Goal: Information Seeking & Learning: Learn about a topic

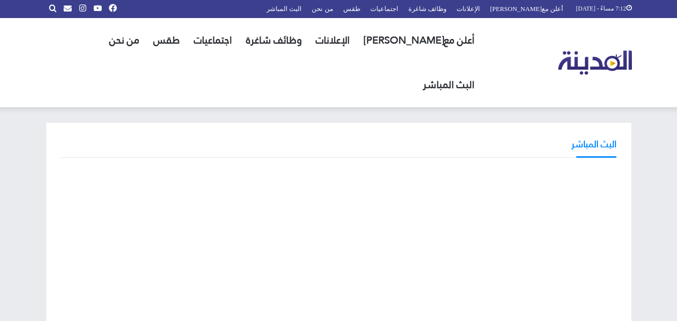
scroll to position [329, 0]
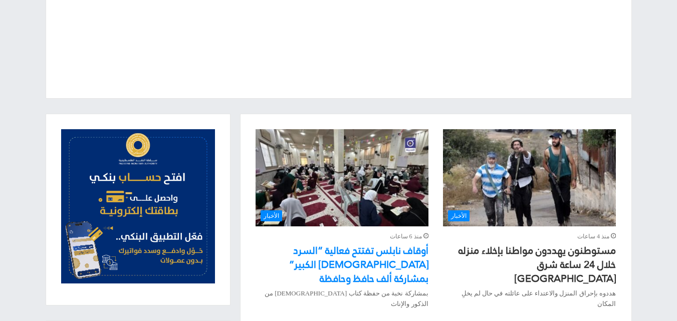
click at [378, 241] on link "أوقاف نابلس تفتتح فعالية “السرد [DEMOGRAPHIC_DATA] الكبير” بمشاركة ألف حافظ وحا…" at bounding box center [358, 264] width 139 height 47
click at [391, 241] on link "أوقاف نابلس تفتتح فعالية “السرد القرآني الكبير” بمشاركة ألف حافظ وحافظة" at bounding box center [358, 264] width 139 height 47
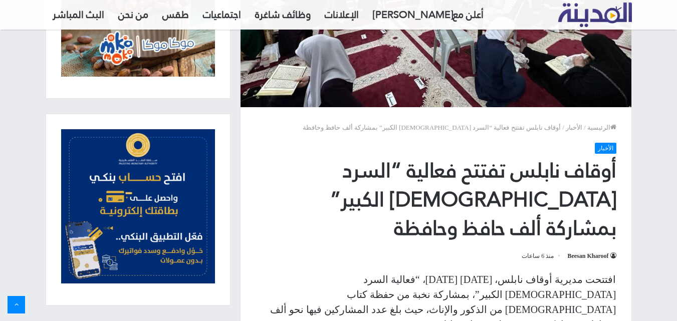
scroll to position [212, 0]
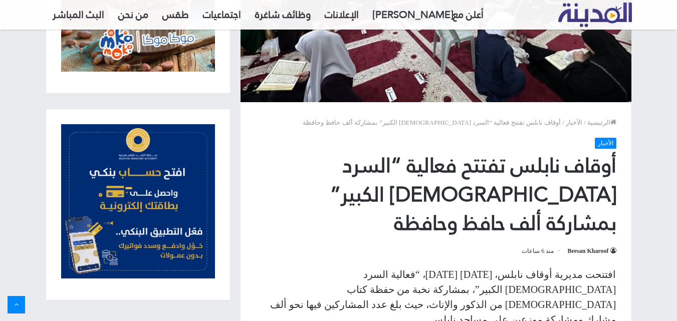
drag, startPoint x: 684, startPoint y: 38, endPoint x: 684, endPoint y: 86, distance: 48.6
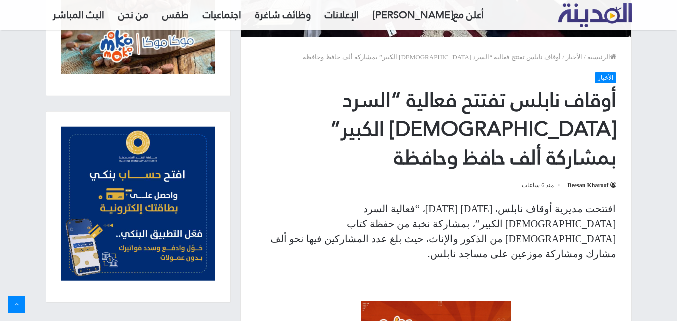
scroll to position [280, 0]
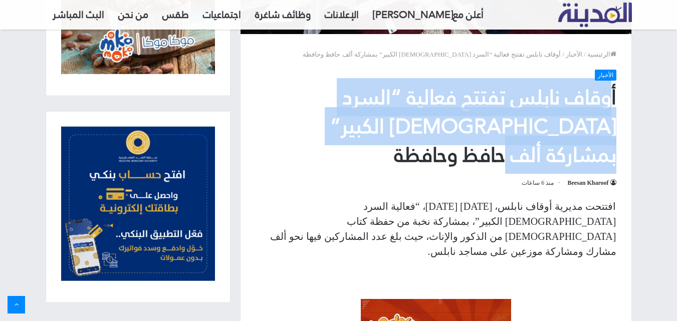
drag, startPoint x: 612, startPoint y: 97, endPoint x: 336, endPoint y: 120, distance: 276.9
click at [336, 120] on h1 "أوقاف نابلس تفتتح فعالية “السرد القرآني الكبير” بمشاركة ألف حافظ وحافظة" at bounding box center [435, 126] width 361 height 86
drag, startPoint x: 615, startPoint y: 99, endPoint x: 337, endPoint y: 128, distance: 279.5
click at [337, 128] on h1 "أوقاف نابلس تفتتح فعالية “السرد القرآني الكبير” بمشاركة ألف حافظ وحافظة" at bounding box center [435, 126] width 361 height 86
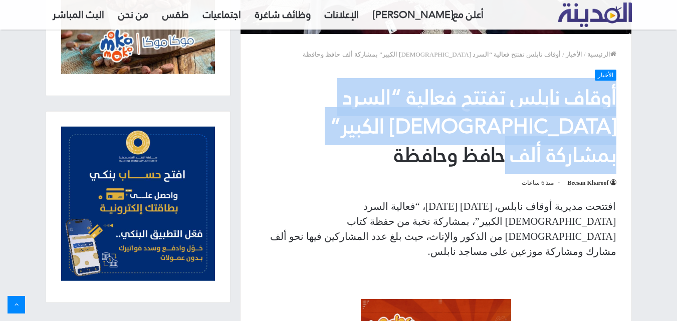
copy h1 "أوقاف نابلس تفتتح فعالية “السرد القرآني الكبير” بمشاركة ألف حافظ وحافظة"
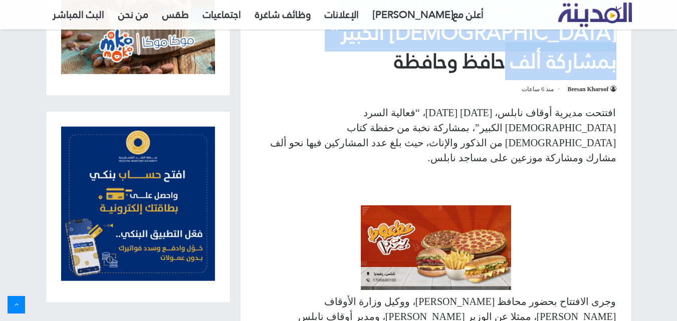
scroll to position [376, 0]
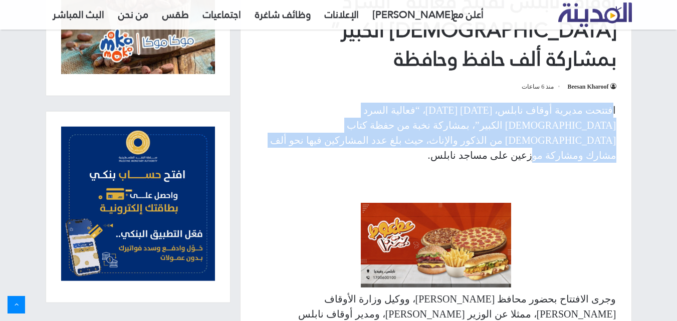
drag, startPoint x: 614, startPoint y: 80, endPoint x: 277, endPoint y: 104, distance: 337.9
click at [277, 104] on p "افتتحت مديرية أوقاف نابلس، اليوم السبت، “فعالية السرد القرآني الكبير”، بمشاركة …" at bounding box center [435, 133] width 361 height 60
copy p "فتتحت مديرية أوقاف نابلس، اليوم السبت، “فعالية السرد القرآني الكبير”، بمشاركة ن…"
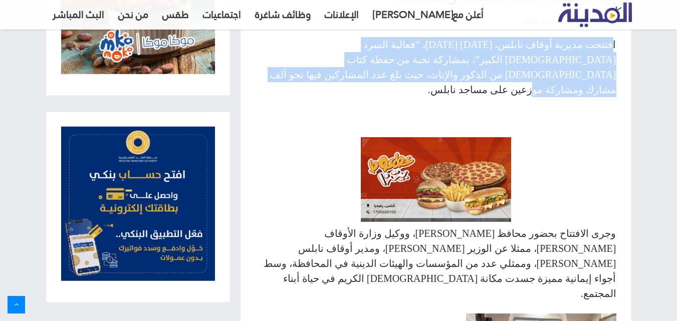
scroll to position [479, 0]
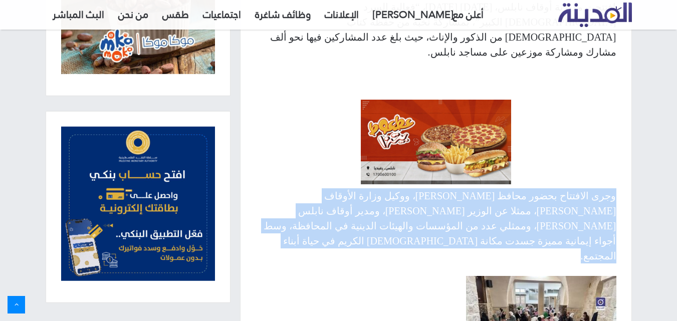
drag, startPoint x: 615, startPoint y: 138, endPoint x: 346, endPoint y: 167, distance: 271.0
click at [346, 188] on p "وجرى الافتتاح بحضور محافظ نابلس غسان دغلس، ووكيل وزارة الأوقاف حسام أبو الرب، م…" at bounding box center [435, 225] width 361 height 75
copy p "وجرى الافتتاح بحضور محافظ نابلس غسان دغلس، ووكيل وزارة الأوقاف حسام أبو الرب، م…"
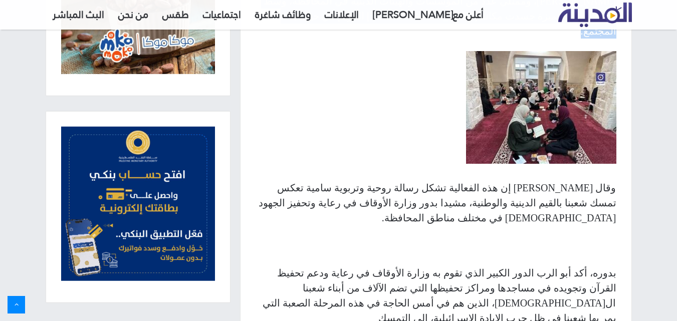
scroll to position [707, 0]
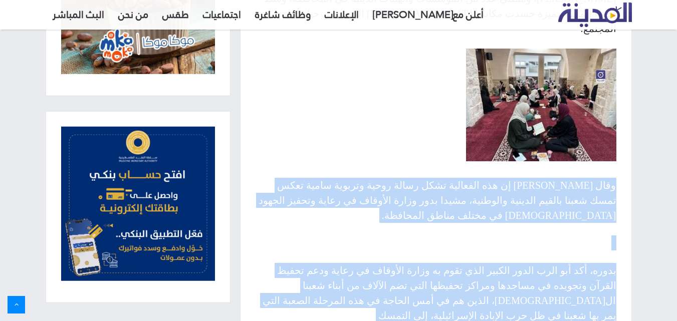
drag, startPoint x: 615, startPoint y: 96, endPoint x: 351, endPoint y: 216, distance: 290.9
click at [351, 216] on div "افتتحت مديرية أوقاف نابلس، اليوم السبت، “فعالية السرد القرآني الكبير”، بمشاركة …" at bounding box center [435, 205] width 391 height 867
copy div "وقال دغلس إن هذه الفعالية تشكل رسالة روحية وتربوية سامية تعكس تمسك شعبنا بالقيم…"
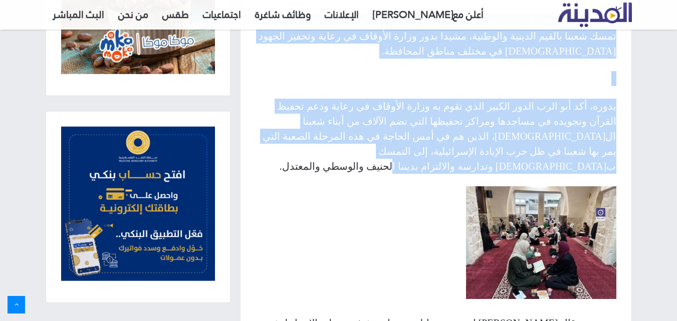
scroll to position [873, 0]
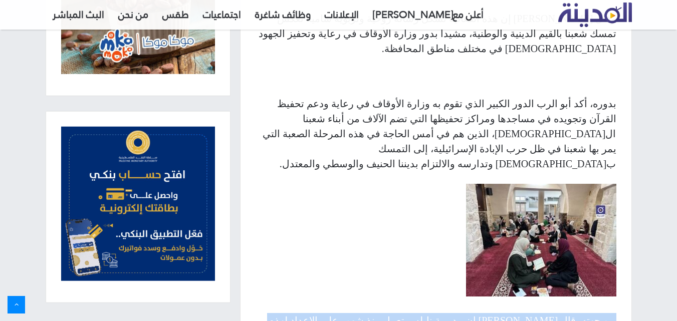
drag, startPoint x: 614, startPoint y: 202, endPoint x: 385, endPoint y: 284, distance: 243.6
click at [385, 284] on div "افتتحت مديرية أوقاف نابلس، اليوم السبت، “فعالية السرد القرآني الكبير”، بمشاركة …" at bounding box center [435, 38] width 391 height 867
copy div "من جهته، قال السلمان إن مديرية نابلس تعمل منذ شهور على الإعداد لهذه الفعالية ال…"
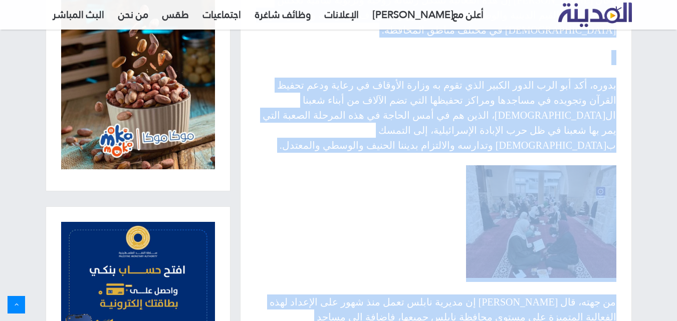
scroll to position [904, 0]
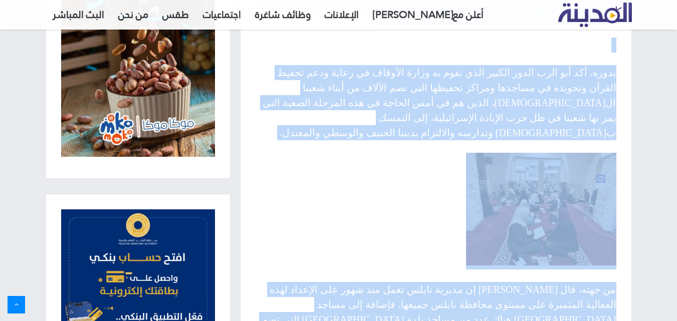
drag, startPoint x: 614, startPoint y: 134, endPoint x: 495, endPoint y: 256, distance: 170.7
copy article "أوقاف نابلس تفتتح فعالية “السرد القرآني الكبير” بمشاركة ألف حافظ وحافظة Beesan …"
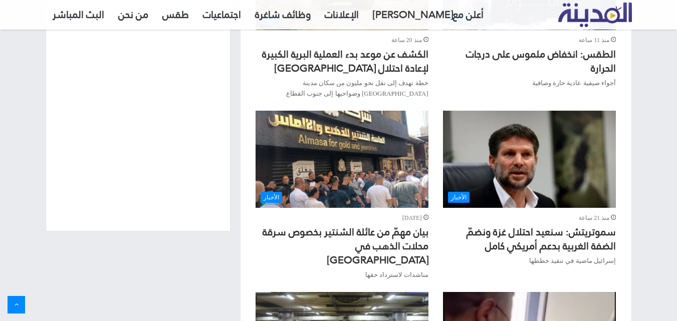
scroll to position [836, 0]
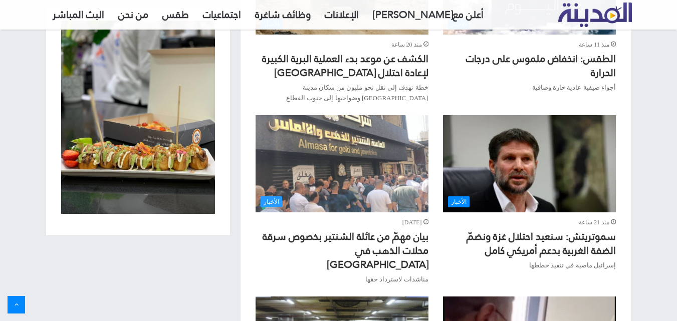
click at [373, 138] on img "بيان مهمّ من عائلة الشنتير بخصوص سرقة محلات الذهب في طولكرم" at bounding box center [341, 163] width 172 height 97
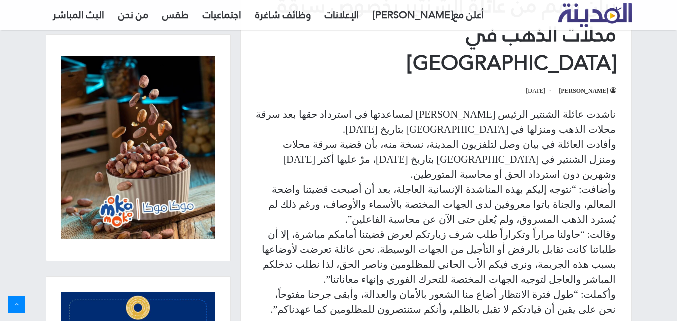
scroll to position [371, 0]
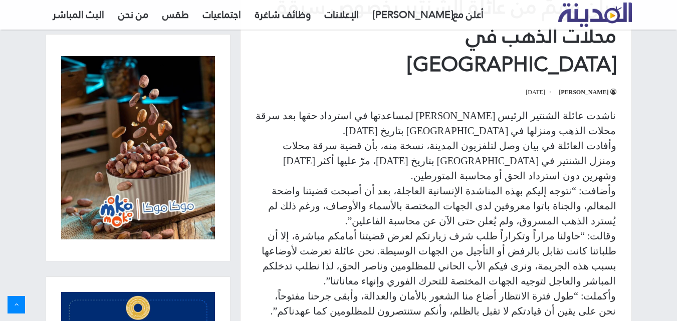
click at [676, 168] on html "7:21 مساءً - 16/08/2025 أعلن معنا الإعلانات وظائف شاغرة اجتماعيات طقس من نحن ال…" at bounding box center [338, 154] width 677 height 1050
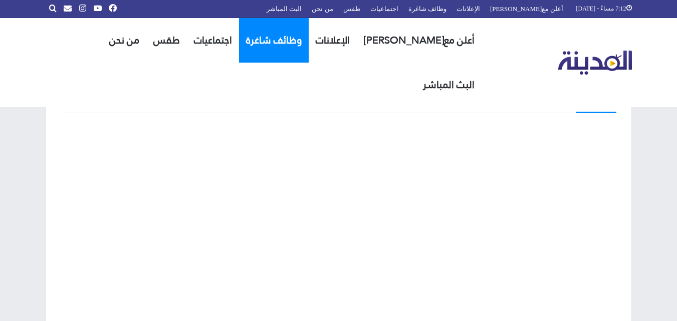
click at [278, 35] on link "وظائف شاغرة" at bounding box center [274, 40] width 70 height 45
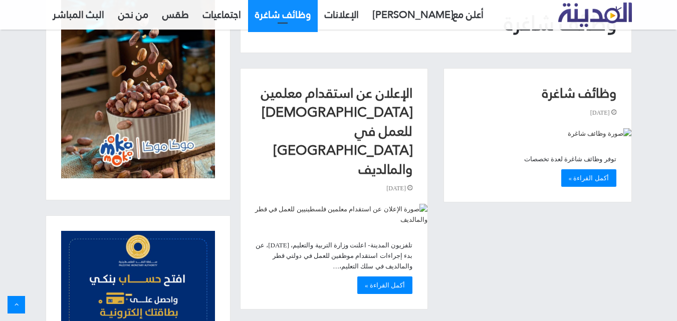
scroll to position [113, 0]
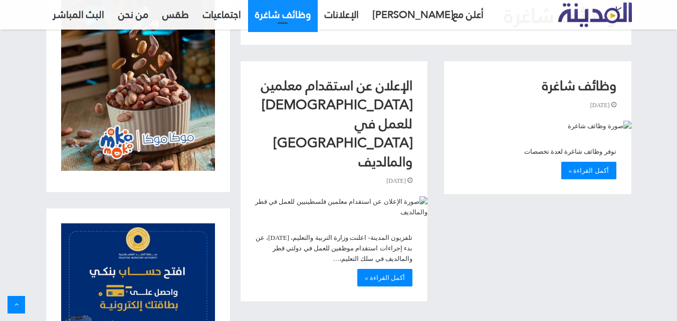
drag, startPoint x: 684, startPoint y: 110, endPoint x: 678, endPoint y: 181, distance: 71.3
click at [676, 181] on html "7:22 مساءً - 16/08/2025 أعلن معنا الإعلانات وظائف شاغرة اجتماعيات طقس من نحن ال…" at bounding box center [338, 182] width 677 height 590
click at [587, 166] on link "أكمل القراءة »" at bounding box center [588, 171] width 55 height 18
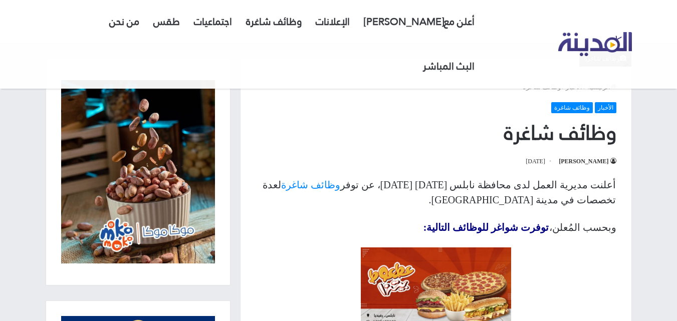
scroll to position [31, 0]
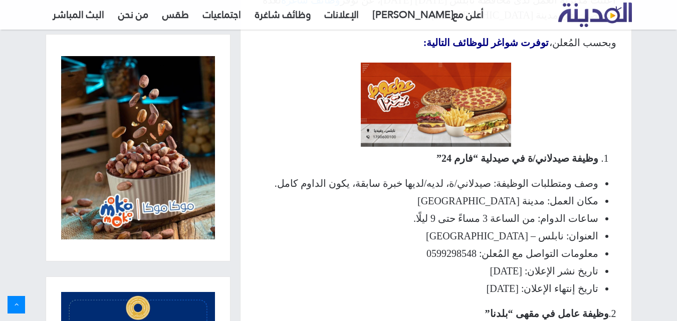
scroll to position [0, 0]
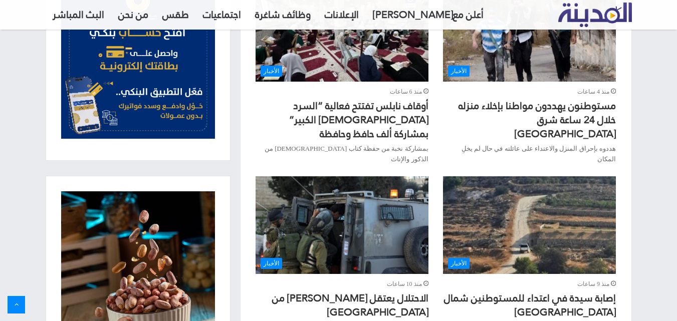
scroll to position [432, 0]
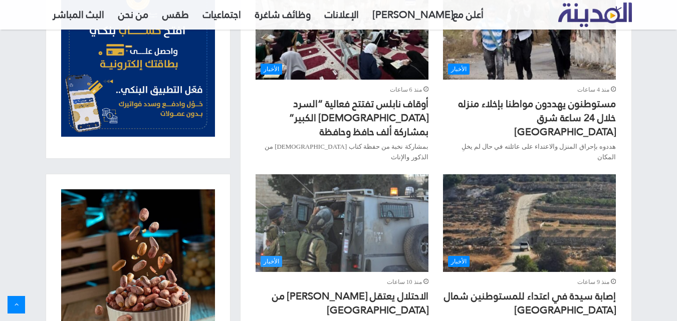
click at [388, 239] on img "الاحتلال يعتقل شابين من نابلس" at bounding box center [341, 222] width 172 height 97
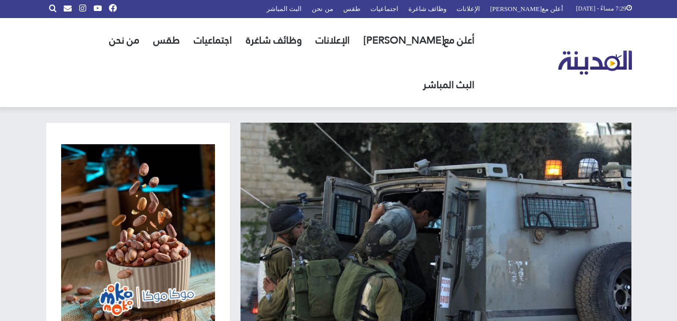
scroll to position [2, 0]
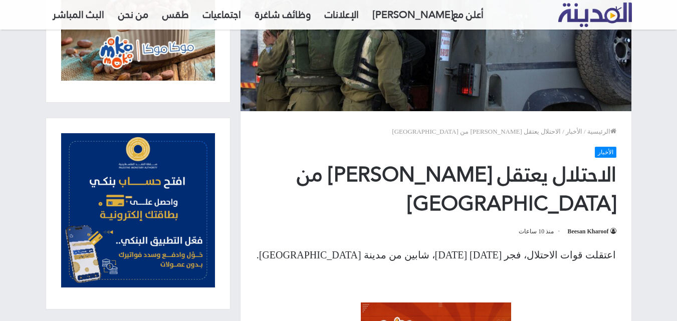
drag, startPoint x: 680, startPoint y: 52, endPoint x: 684, endPoint y: 114, distance: 62.2
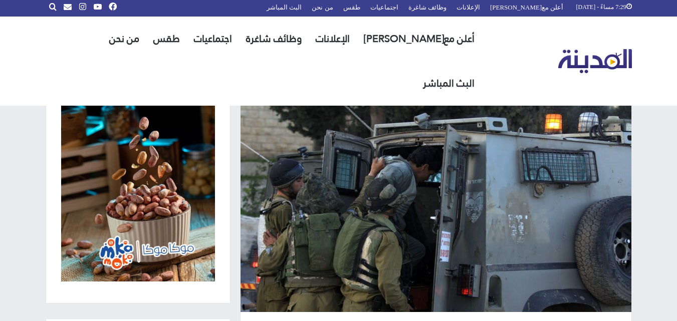
scroll to position [0, 0]
